Goal: Task Accomplishment & Management: Manage account settings

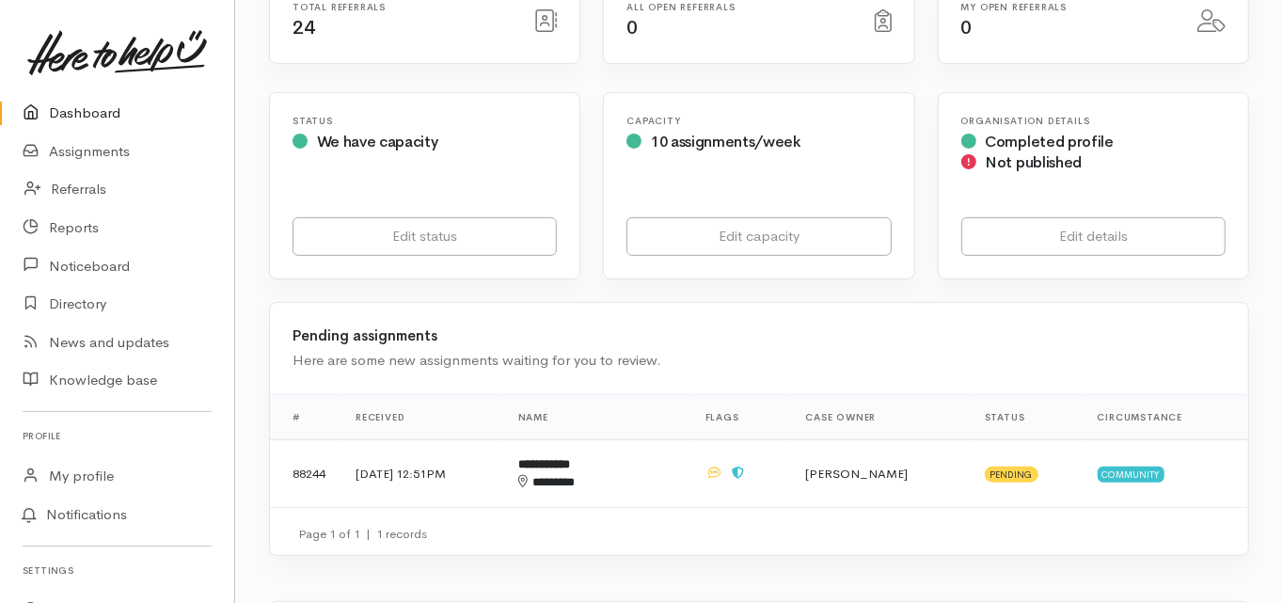
scroll to position [75, 0]
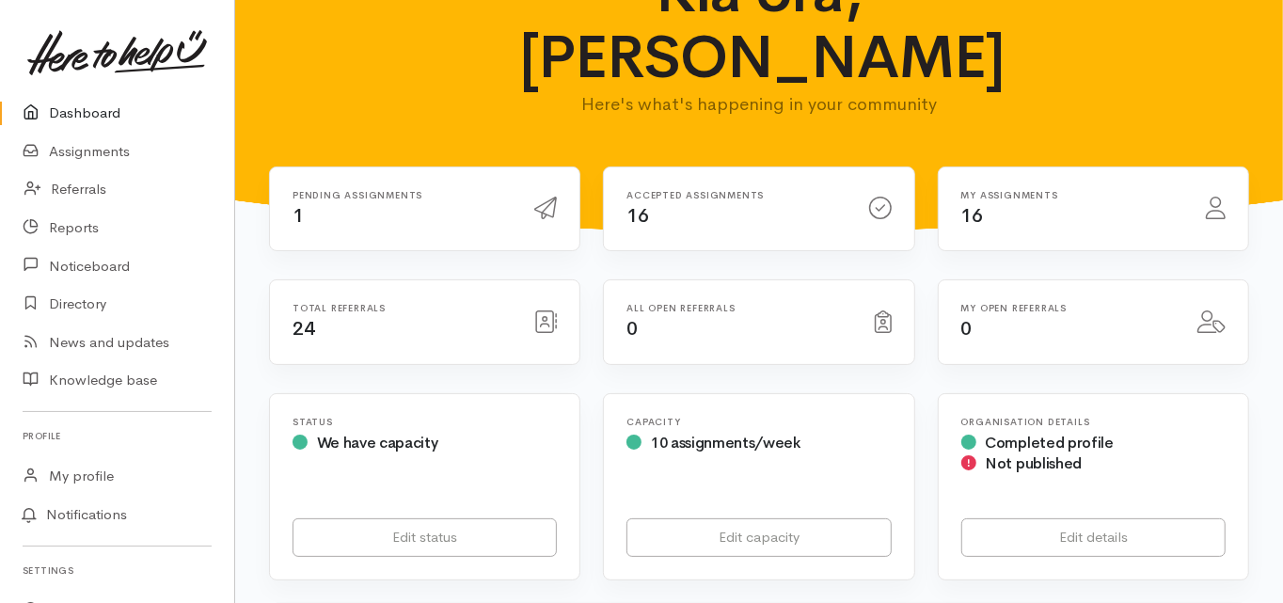
click at [94, 115] on link "Dashboard" at bounding box center [117, 113] width 234 height 39
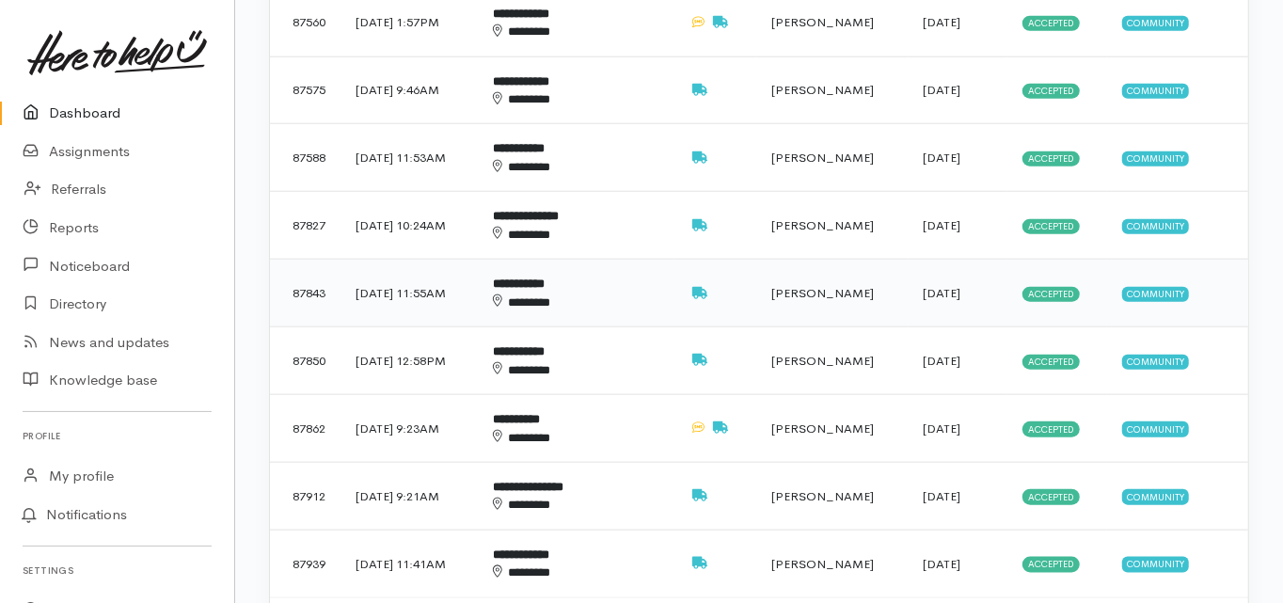
scroll to position [1279, 0]
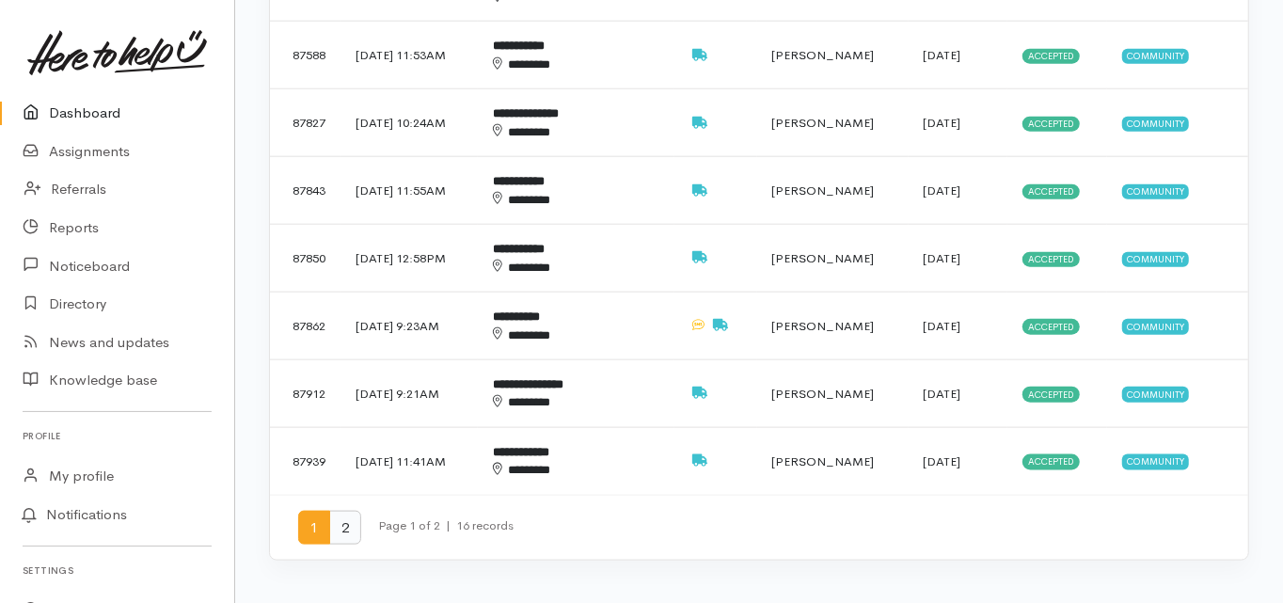
click at [348, 511] on span "2" at bounding box center [345, 528] width 32 height 35
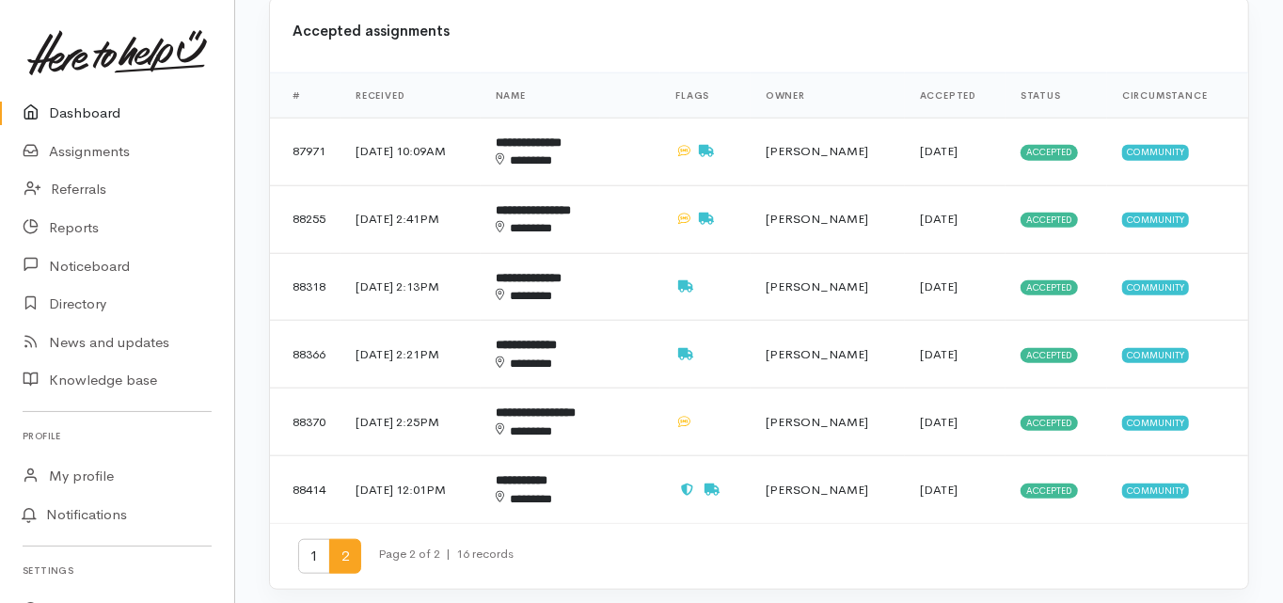
scroll to position [903, 0]
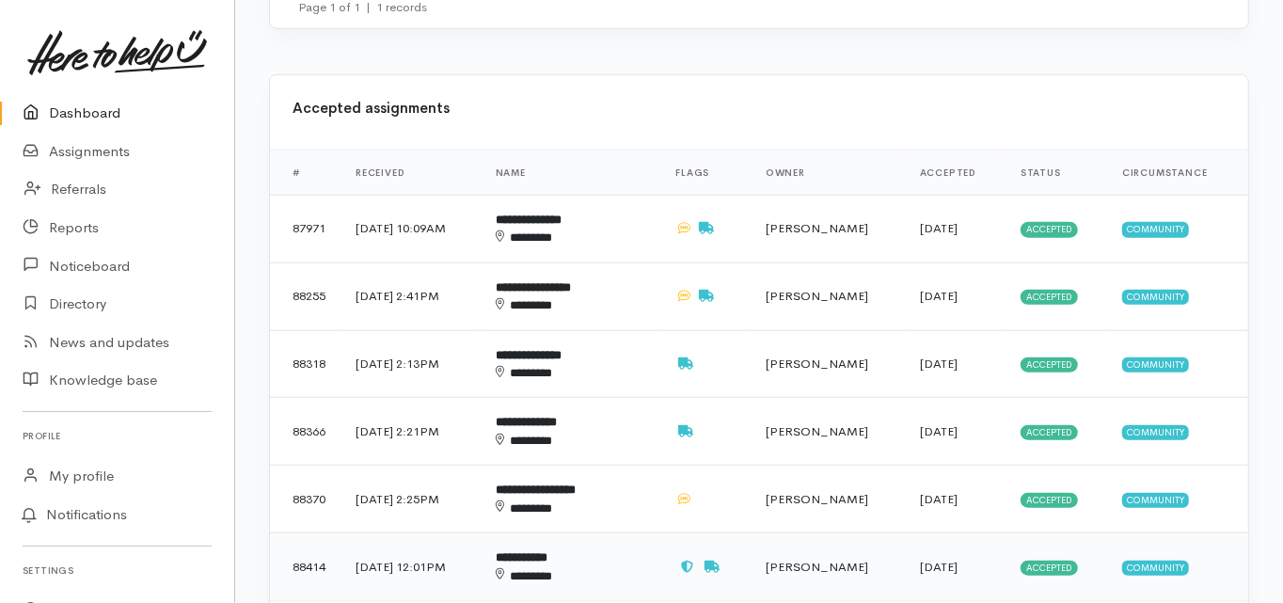
click at [547, 551] on b "**********" at bounding box center [522, 557] width 52 height 12
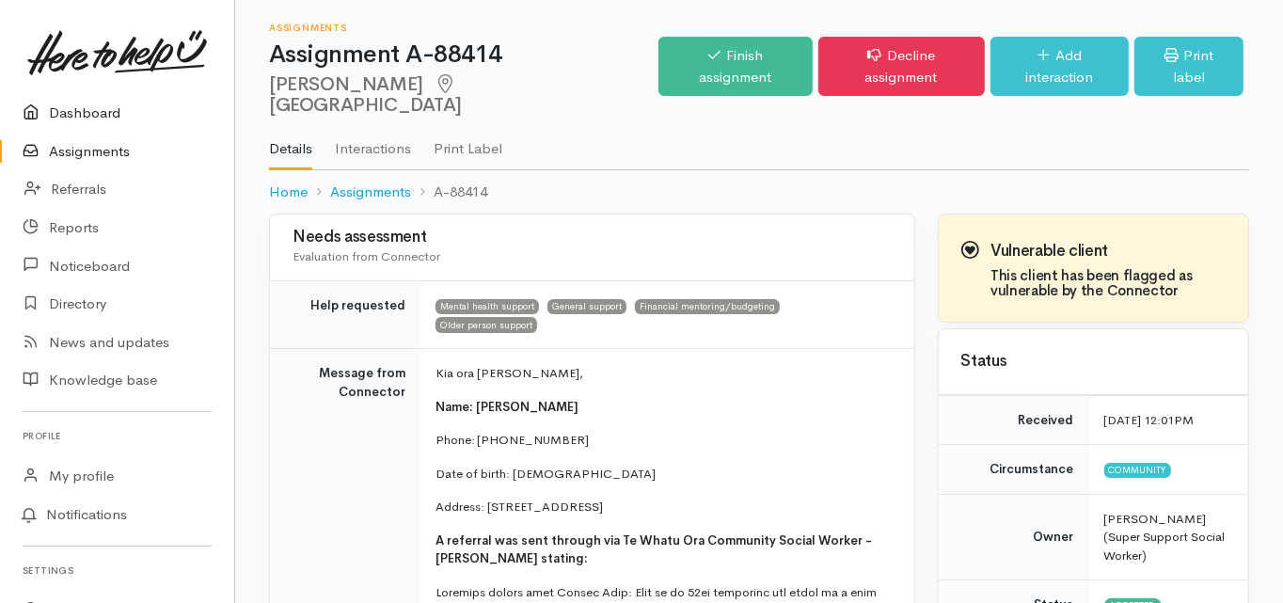
click at [80, 102] on link "Dashboard" at bounding box center [117, 113] width 234 height 39
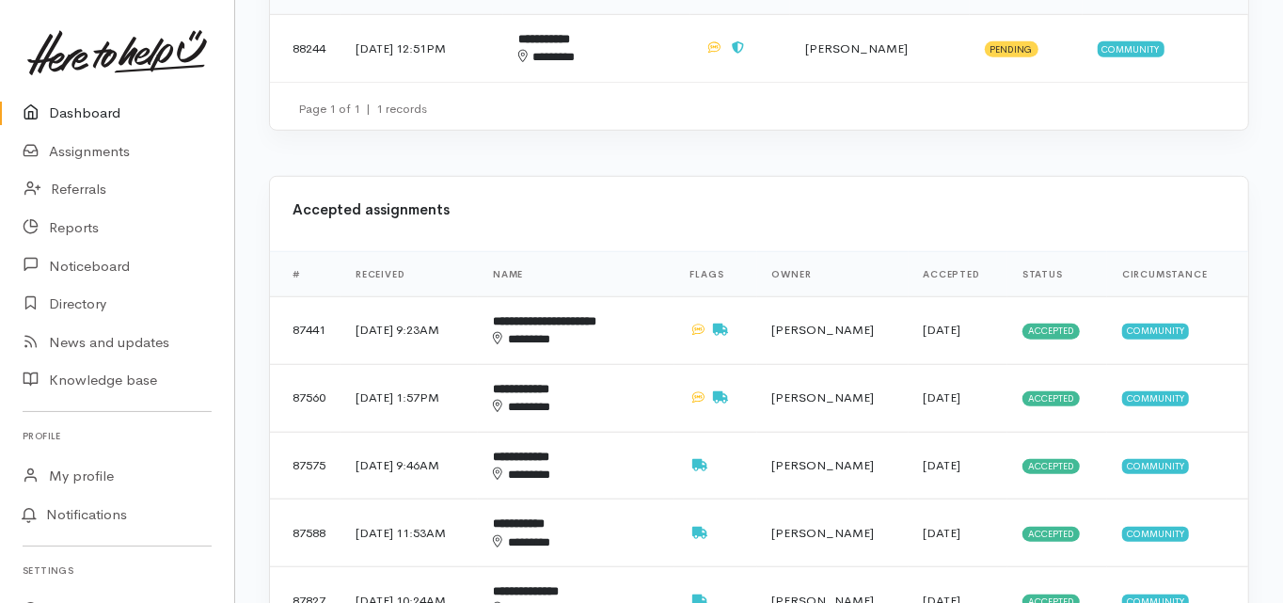
scroll to position [827, 0]
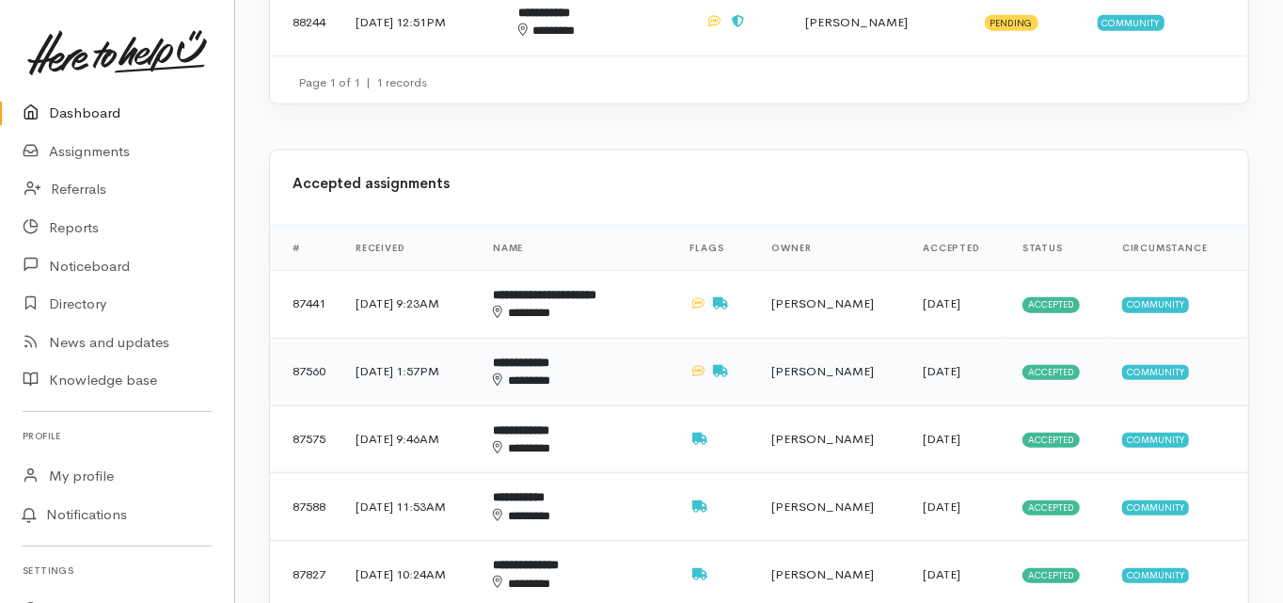
click at [549, 356] on b "**********" at bounding box center [521, 362] width 56 height 12
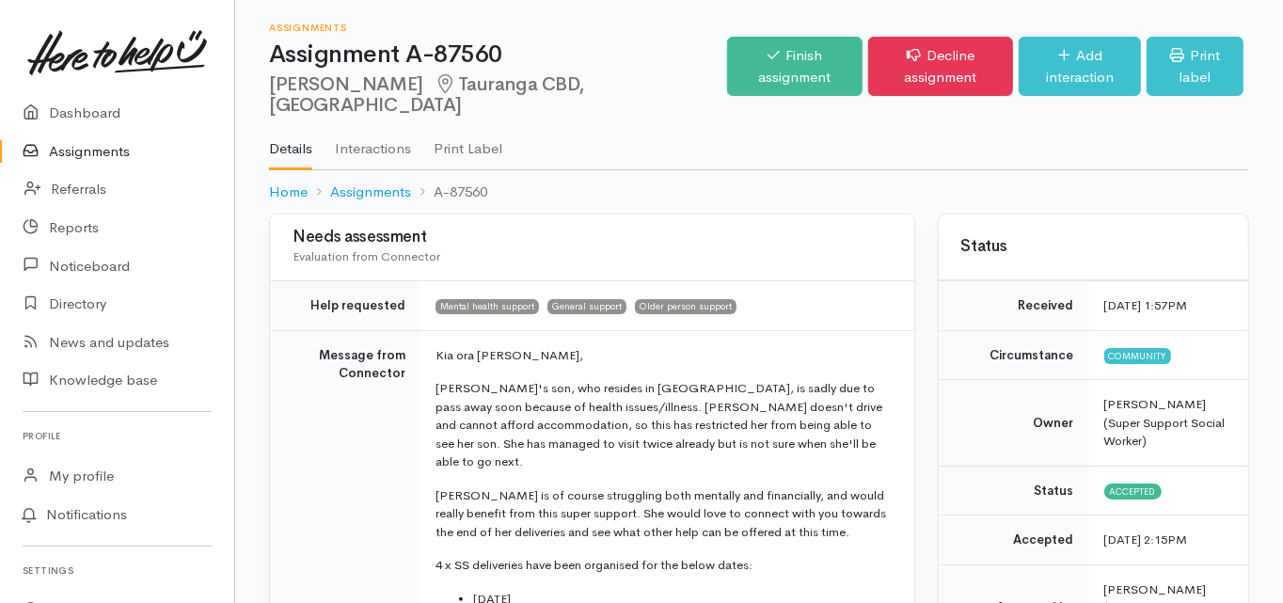
click at [272, 449] on td "Message from Connector" at bounding box center [345, 537] width 150 height 415
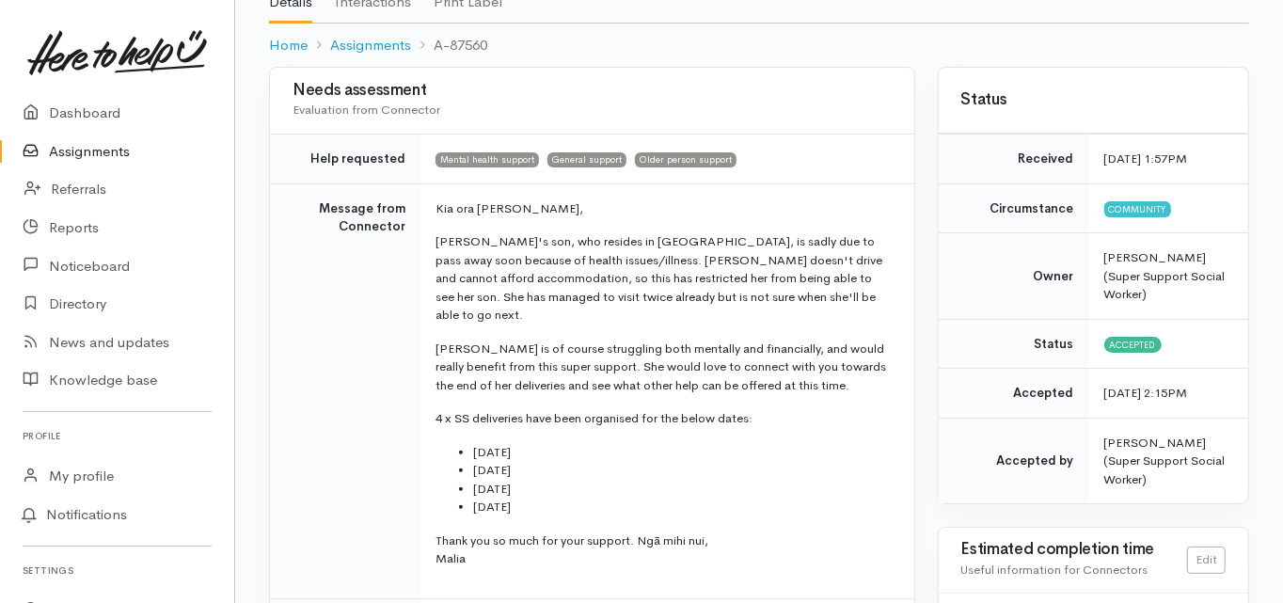
scroll to position [150, 0]
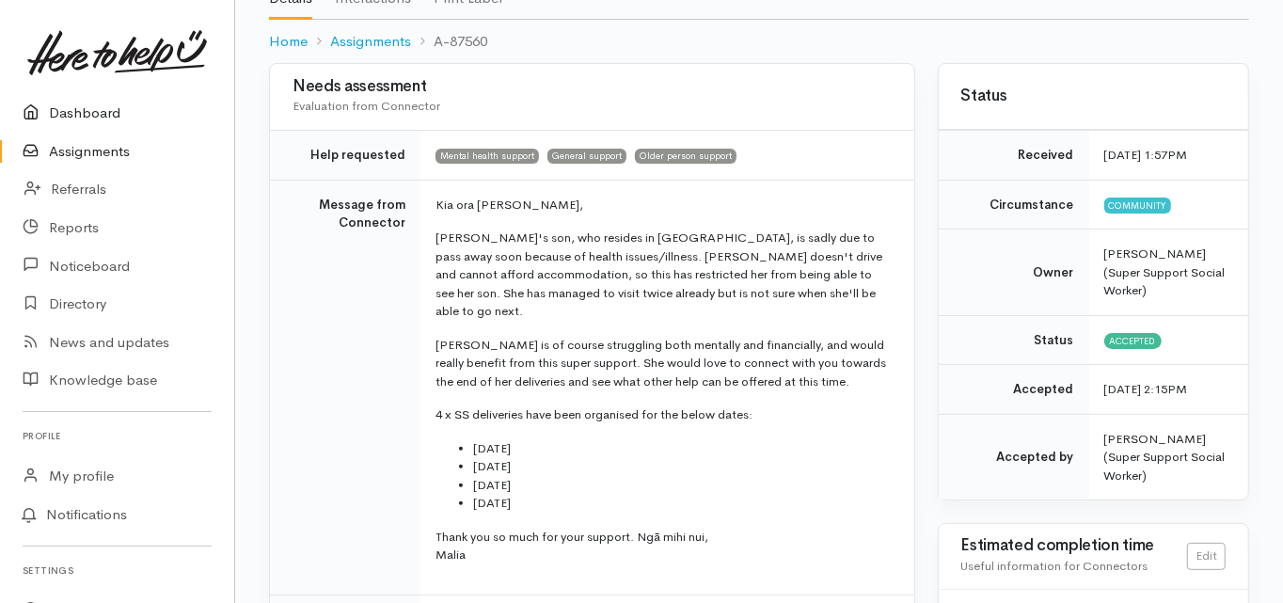
click at [91, 116] on link "Dashboard" at bounding box center [117, 113] width 234 height 39
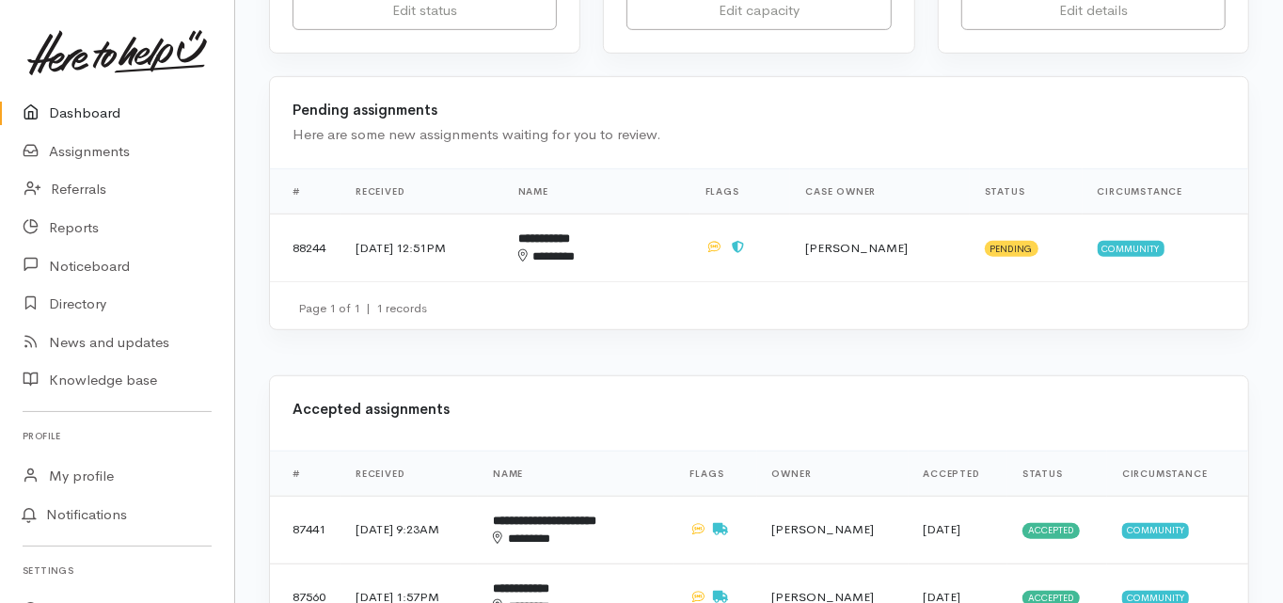
scroll to position [677, 0]
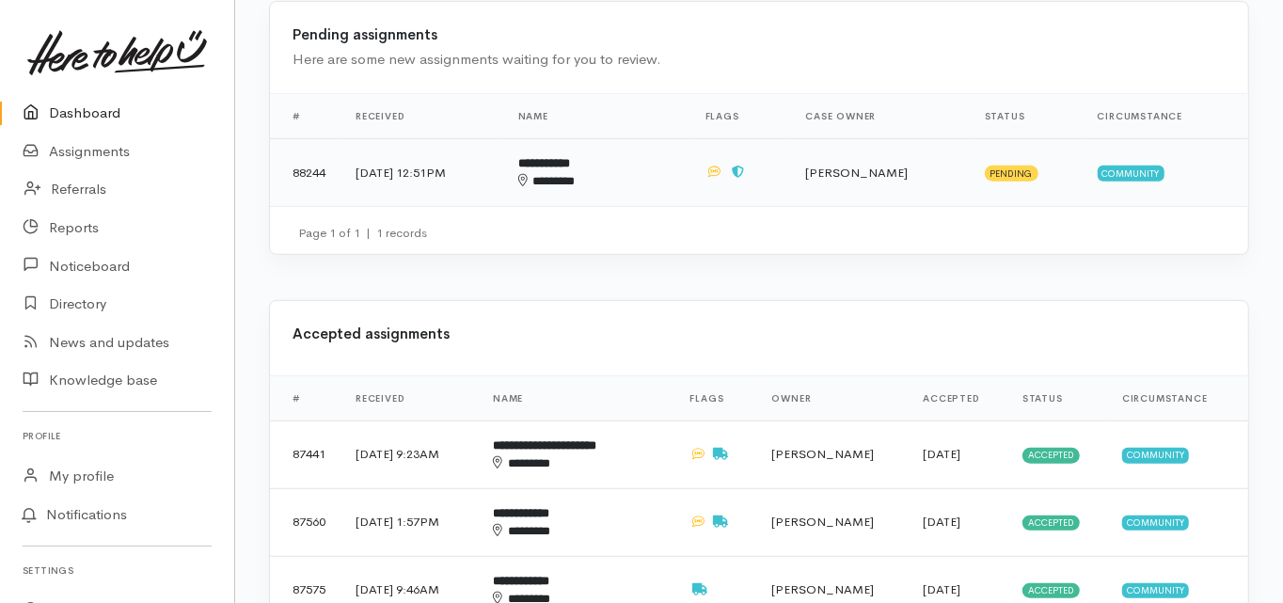
click at [570, 157] on b "**********" at bounding box center [544, 163] width 52 height 12
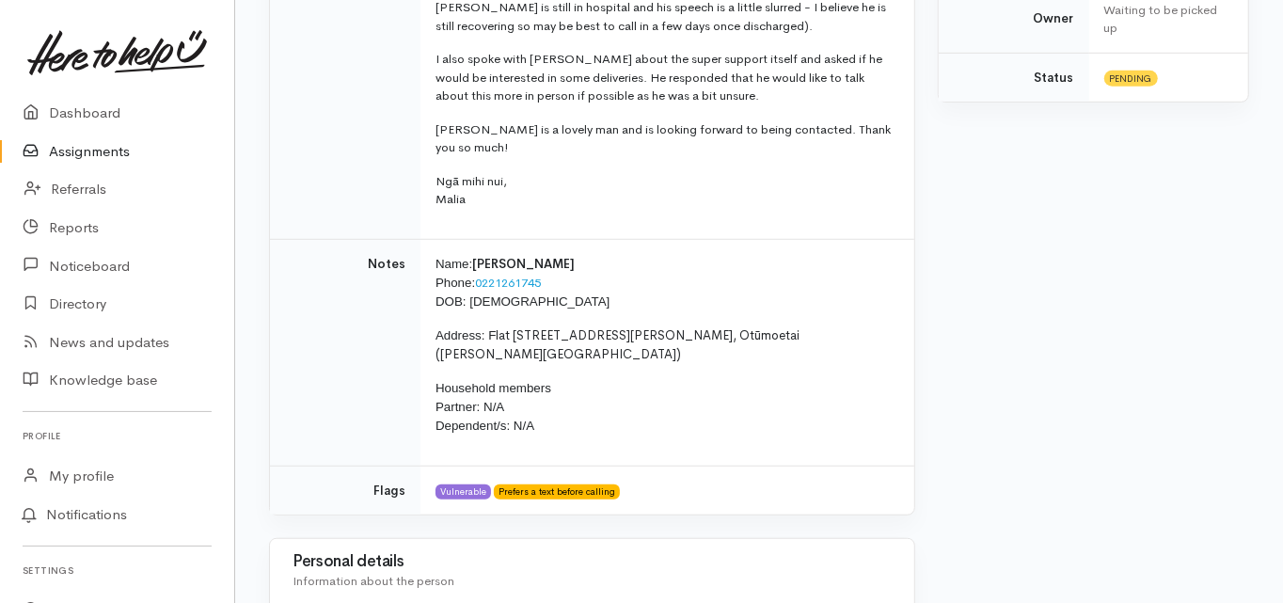
scroll to position [752, 0]
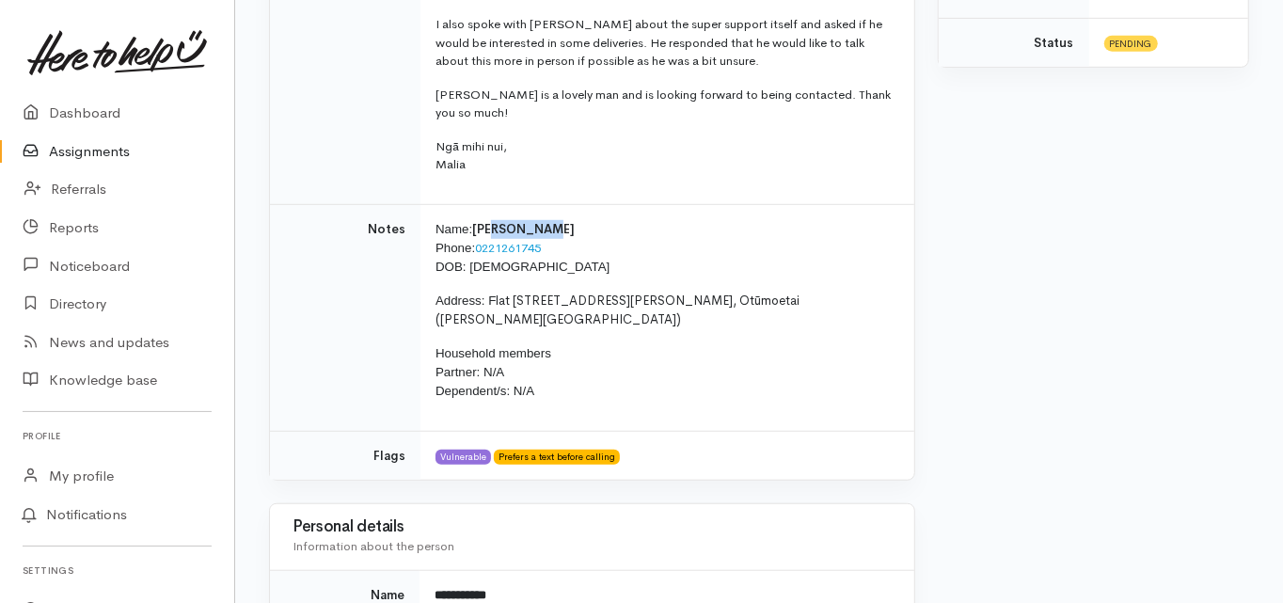
drag, startPoint x: 541, startPoint y: 208, endPoint x: 494, endPoint y: 213, distance: 47.4
click at [494, 220] on p "Name: Brian Miers Phone: 0221261745 DOB: 06/12/1933" at bounding box center [663, 248] width 456 height 56
drag, startPoint x: 475, startPoint y: 205, endPoint x: 541, endPoint y: 203, distance: 65.8
click at [541, 220] on p "Name: Brian Miers Phone: 0221261745 DOB: 06/12/1933" at bounding box center [663, 248] width 456 height 56
copy span "Brian Miers"
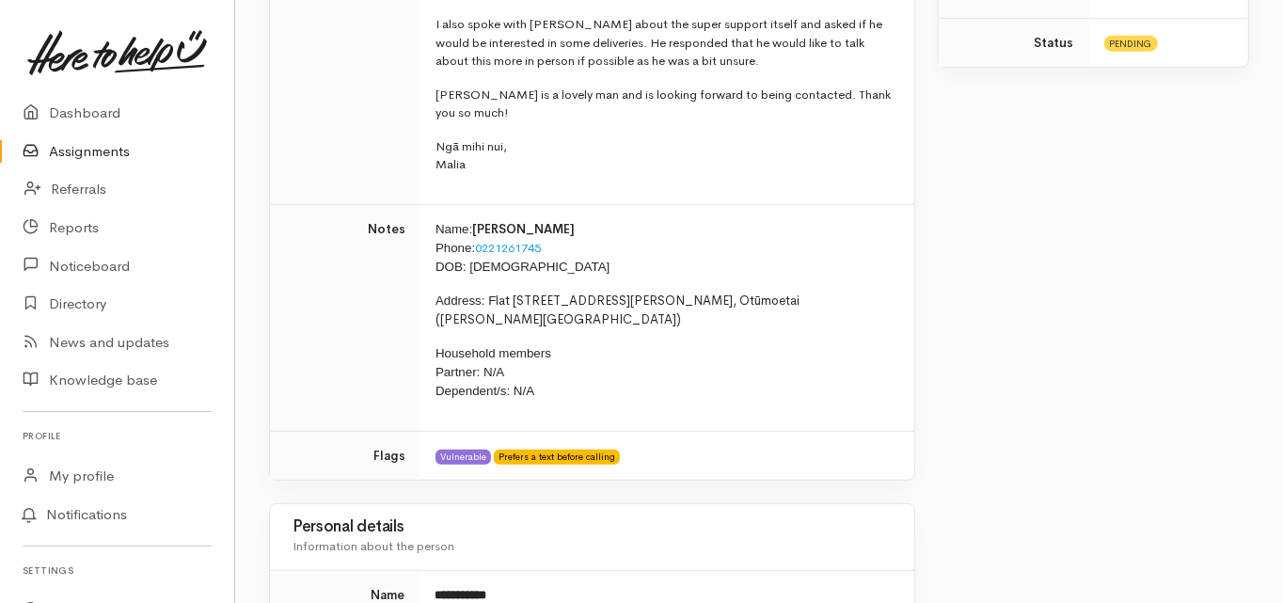
click at [276, 216] on td "Notes" at bounding box center [345, 317] width 150 height 227
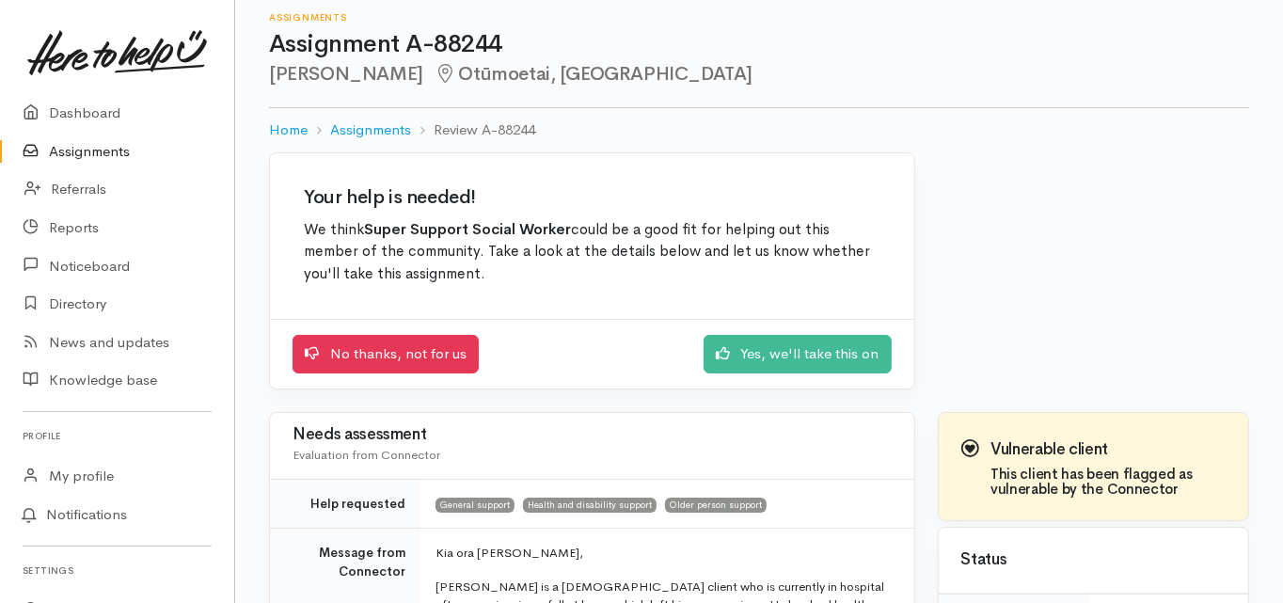
scroll to position [0, 0]
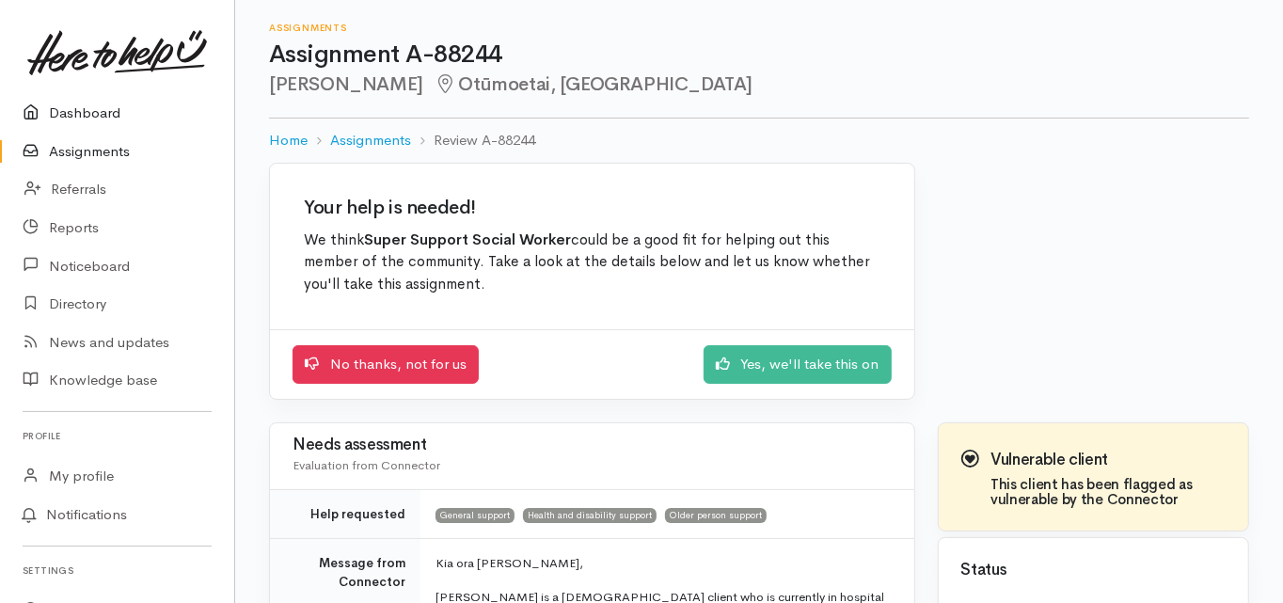
click at [87, 112] on link "Dashboard" at bounding box center [117, 113] width 234 height 39
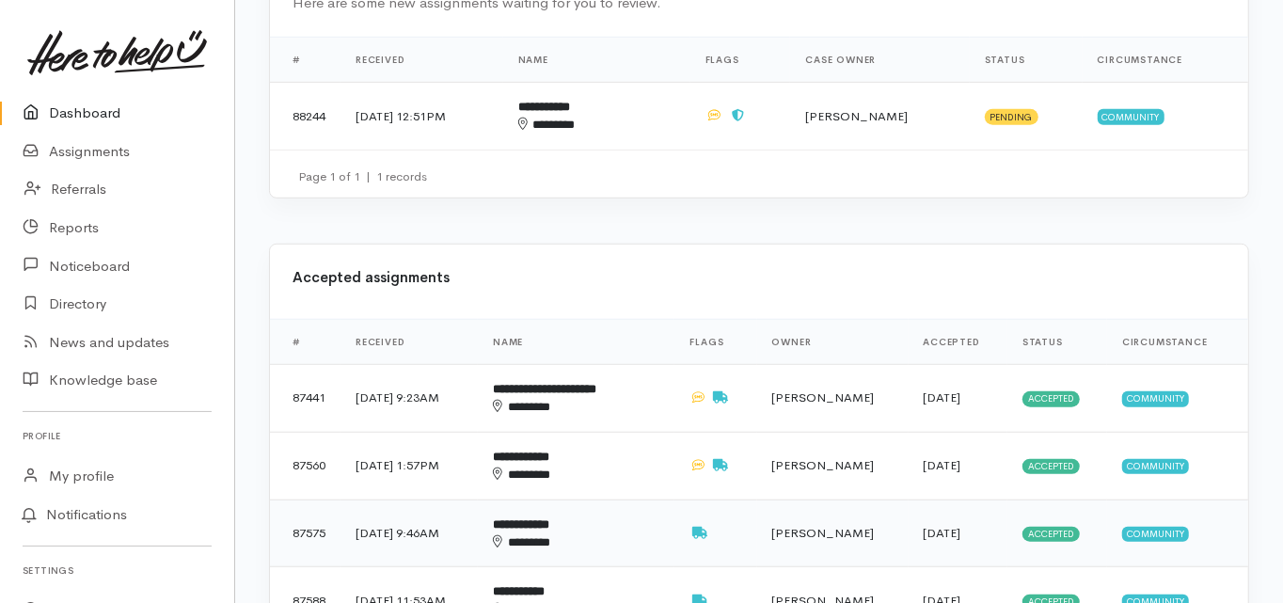
scroll to position [752, 0]
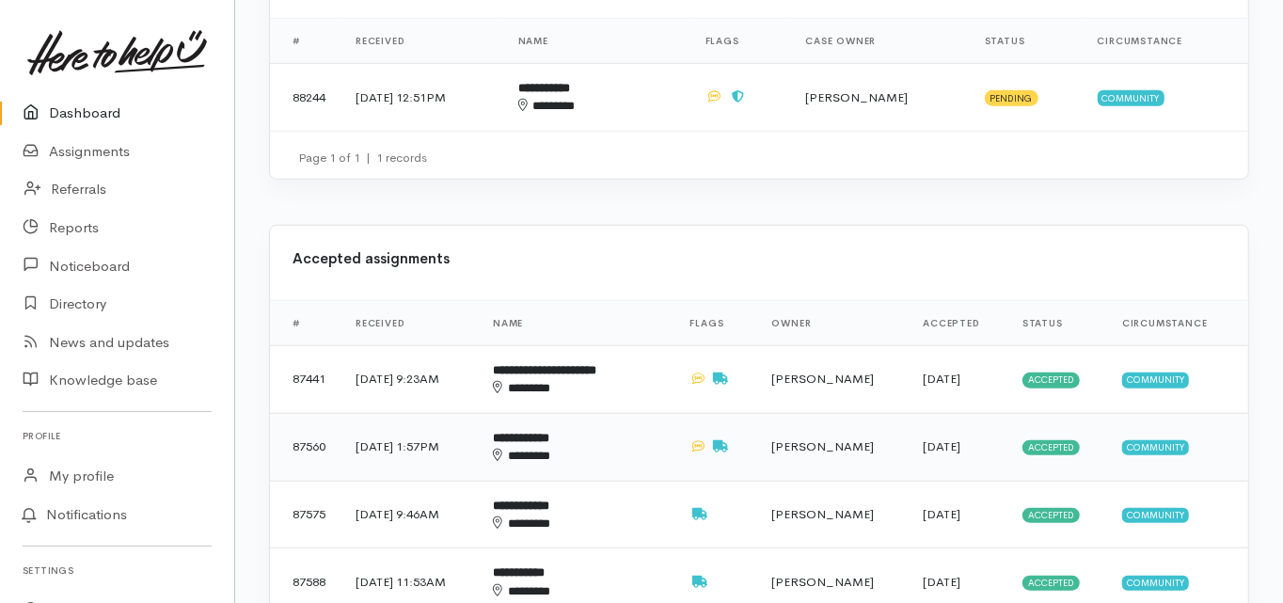
click at [549, 432] on b "**********" at bounding box center [521, 438] width 56 height 12
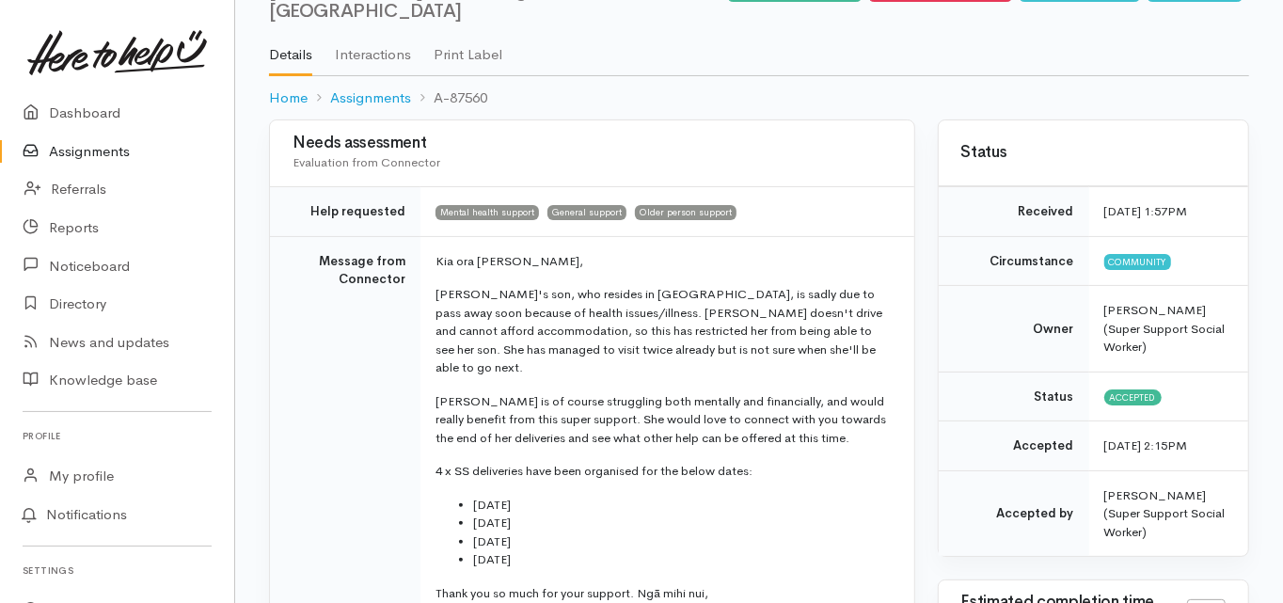
scroll to position [150, 0]
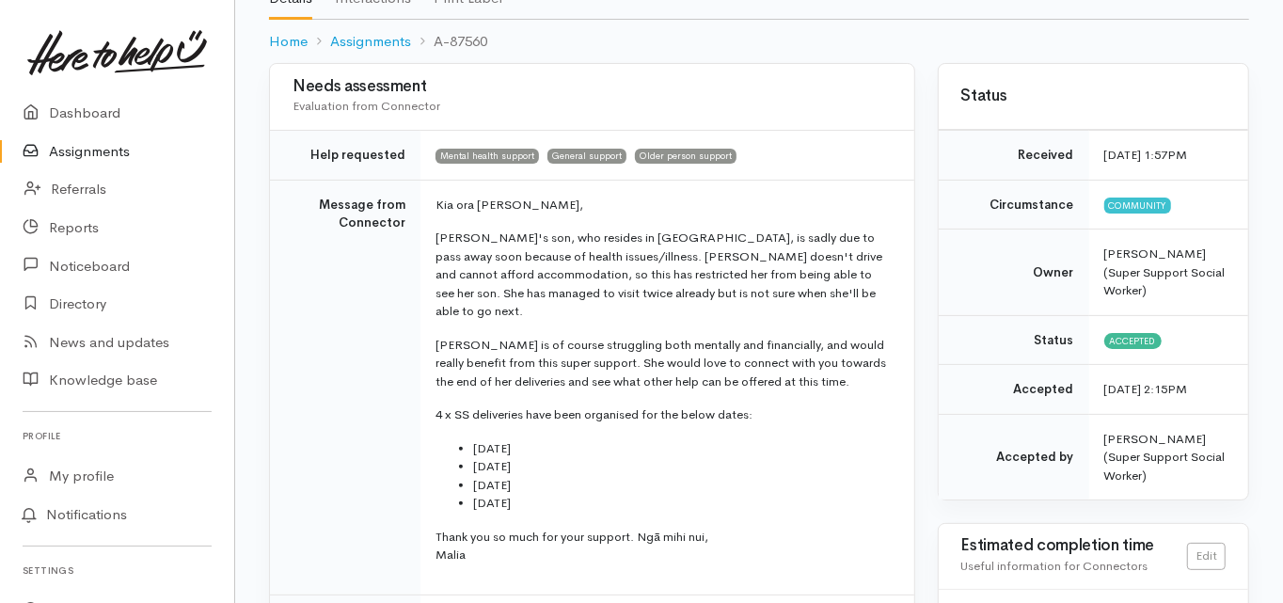
click at [271, 392] on td "Message from Connector" at bounding box center [345, 387] width 150 height 415
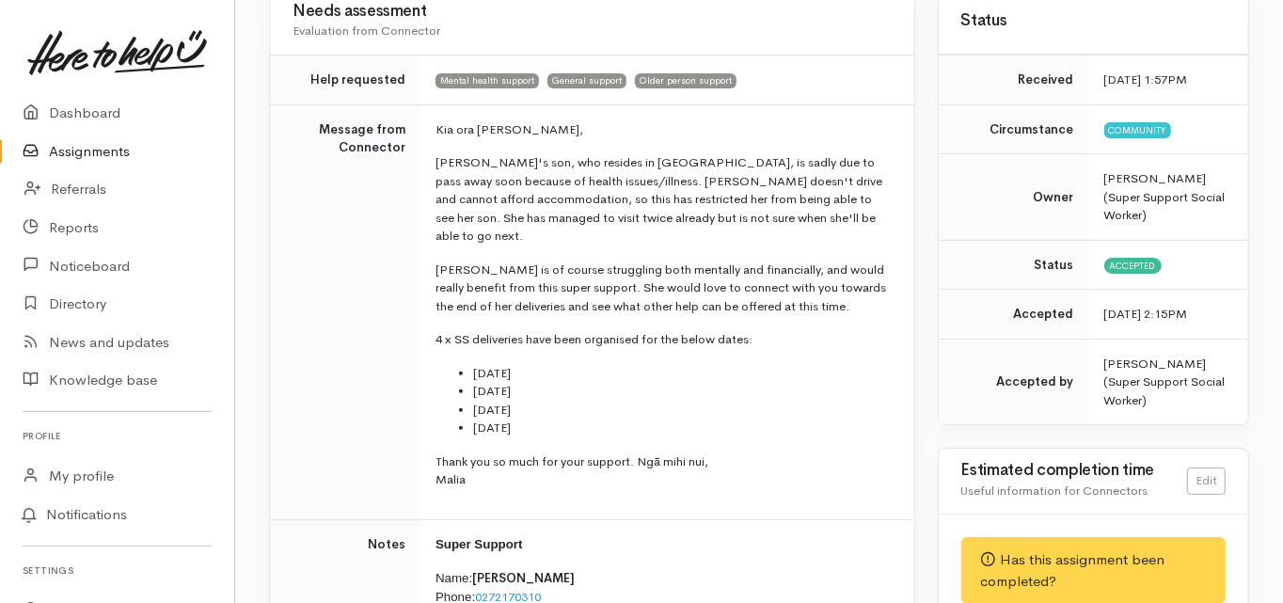
scroll to position [0, 0]
